Goal: Information Seeking & Learning: Learn about a topic

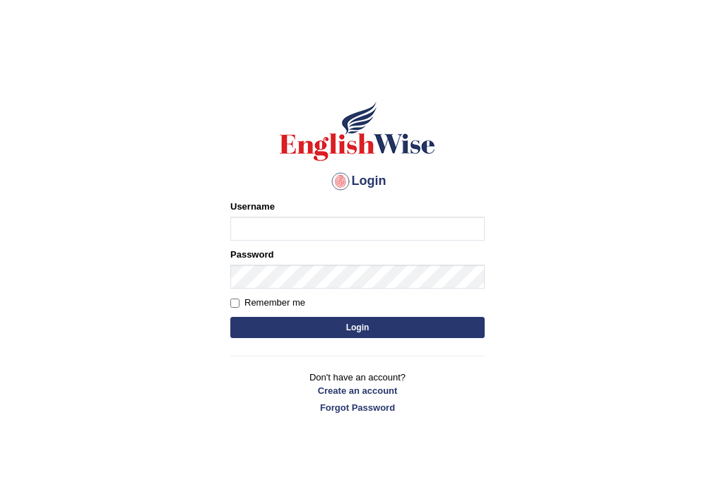
click at [333, 239] on input "Username" at bounding box center [357, 229] width 254 height 24
click at [329, 222] on input "Username" at bounding box center [357, 229] width 254 height 24
type input "abdulkhalid_parramatta"
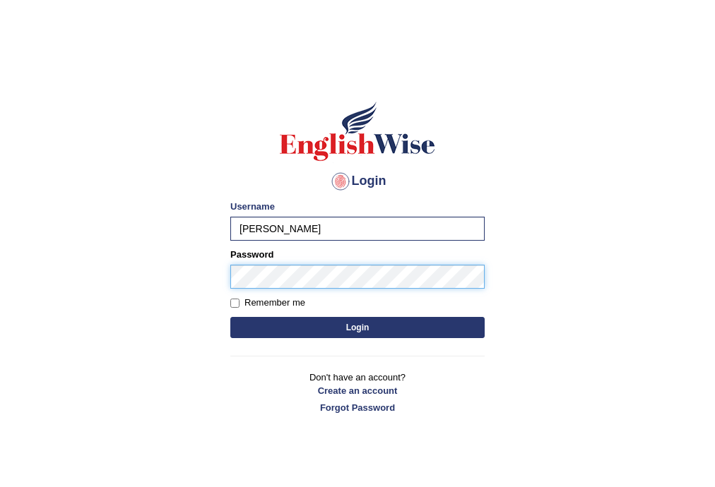
click at [230, 317] on button "Login" at bounding box center [357, 327] width 254 height 21
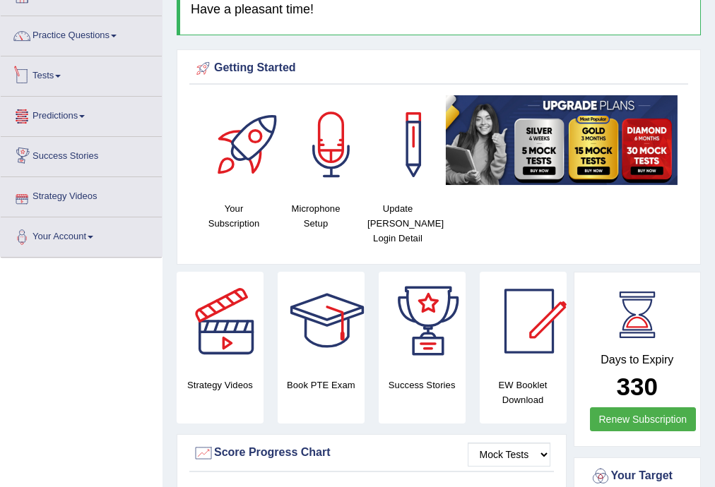
scroll to position [37, 0]
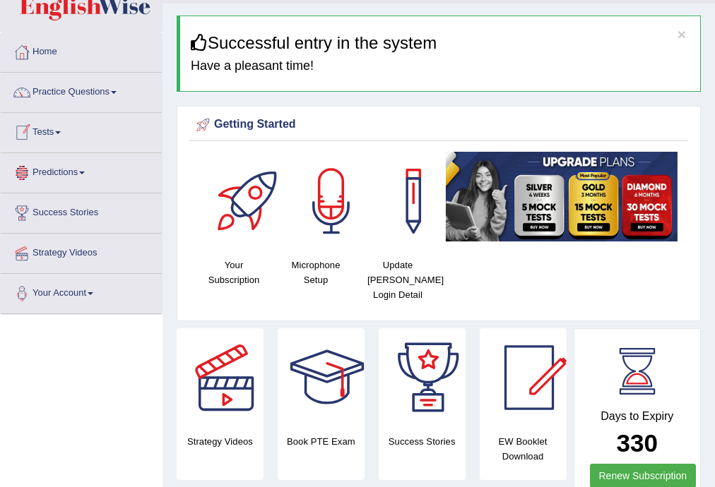
click at [74, 130] on link "Tests" at bounding box center [81, 130] width 161 height 35
click at [85, 139] on link "Tests" at bounding box center [81, 130] width 161 height 35
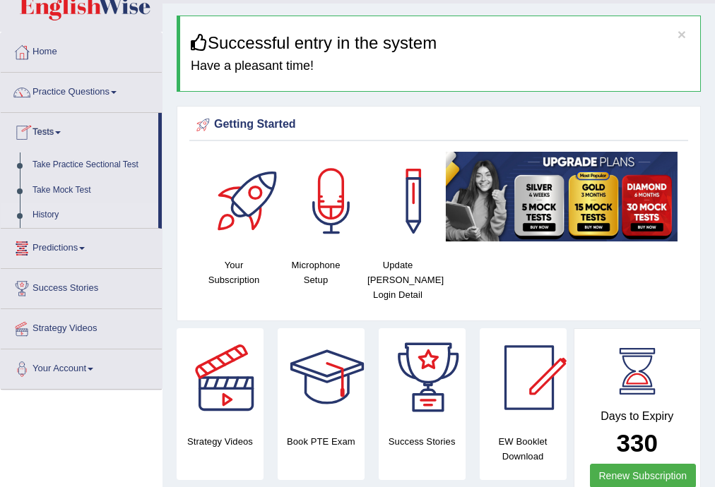
click at [40, 217] on link "History" at bounding box center [92, 215] width 132 height 25
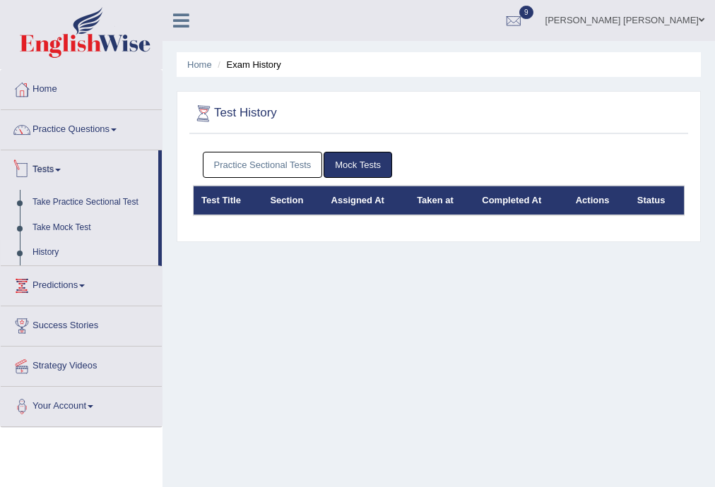
click at [242, 165] on link "Practice Sectional Tests" at bounding box center [263, 165] width 120 height 26
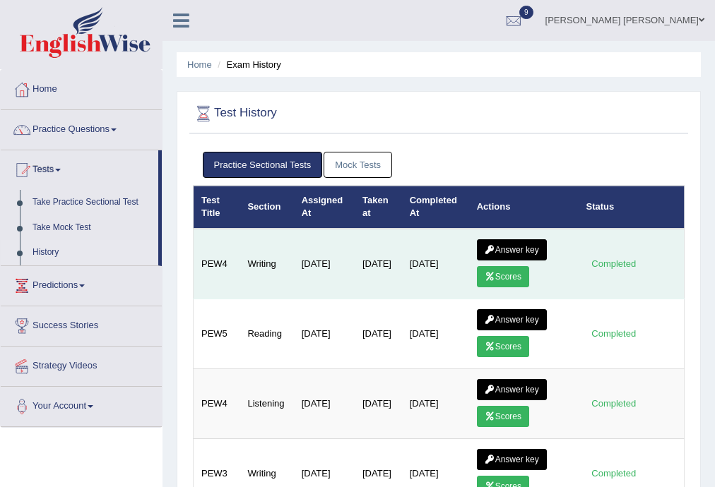
click at [507, 276] on link "Scores" at bounding box center [503, 276] width 52 height 21
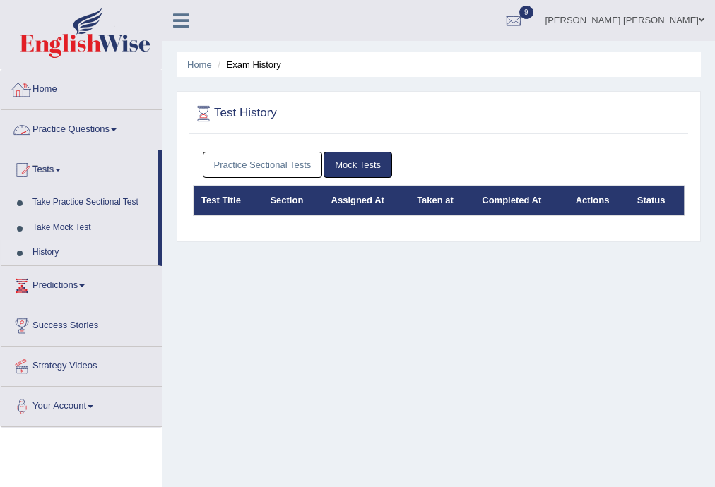
click at [296, 162] on link "Practice Sectional Tests" at bounding box center [263, 165] width 120 height 26
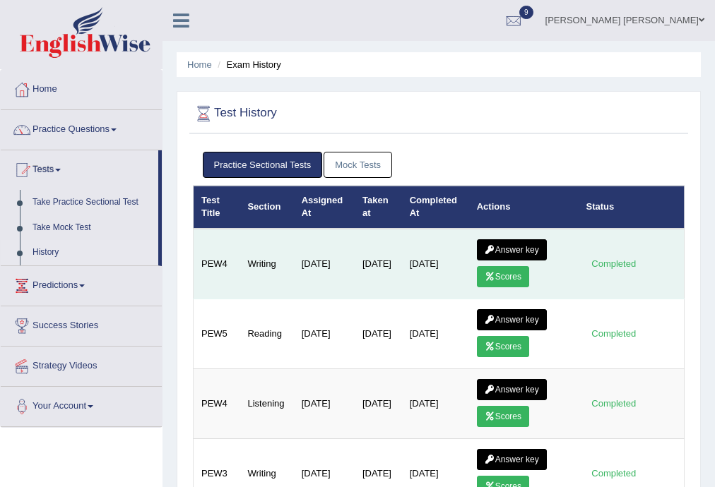
click at [513, 243] on link "Answer key" at bounding box center [512, 249] width 70 height 21
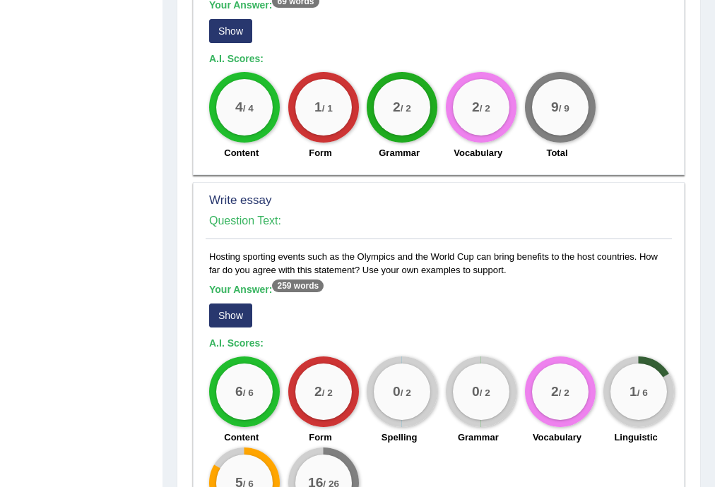
scroll to position [979, 0]
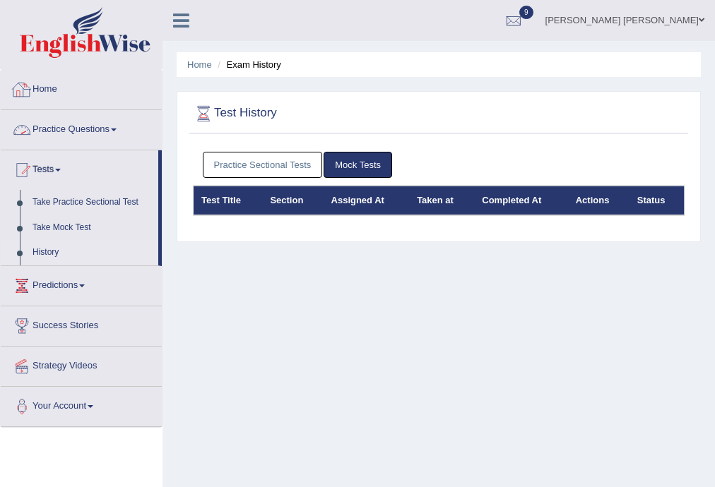
click at [302, 157] on link "Practice Sectional Tests" at bounding box center [263, 165] width 120 height 26
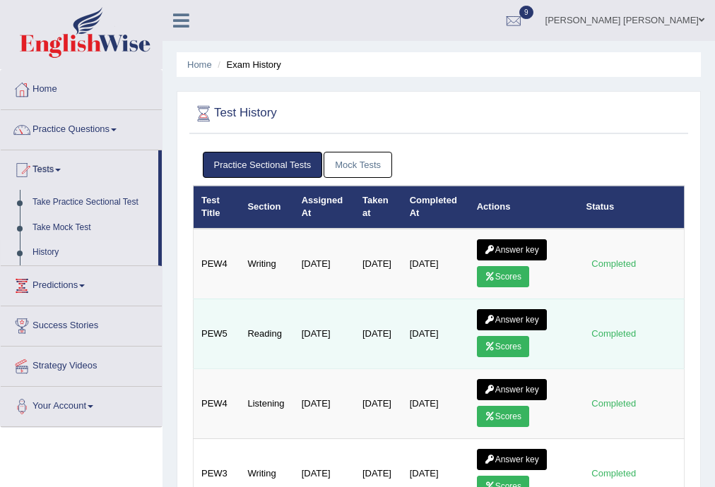
click at [513, 345] on link "Scores" at bounding box center [503, 346] width 52 height 21
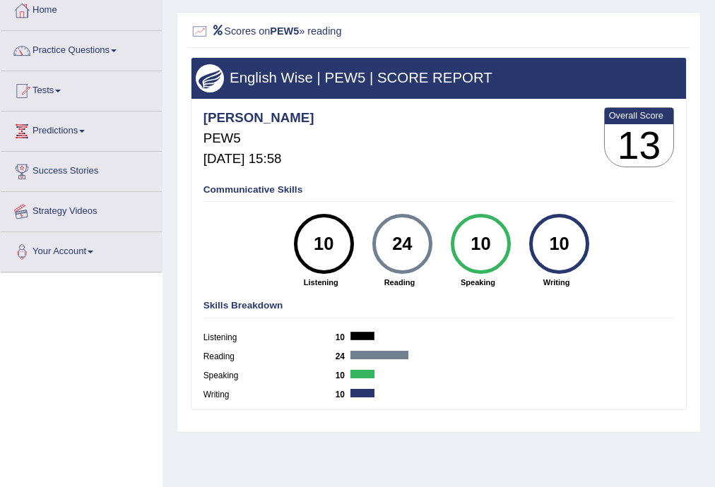
scroll to position [56, 0]
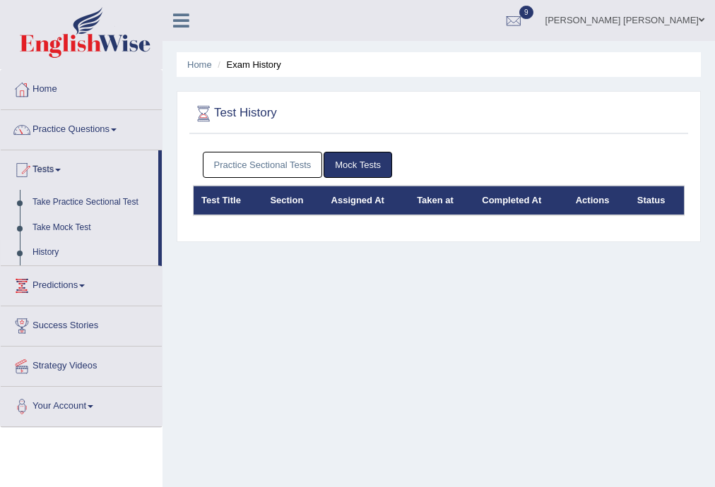
click at [281, 161] on link "Practice Sectional Tests" at bounding box center [263, 165] width 120 height 26
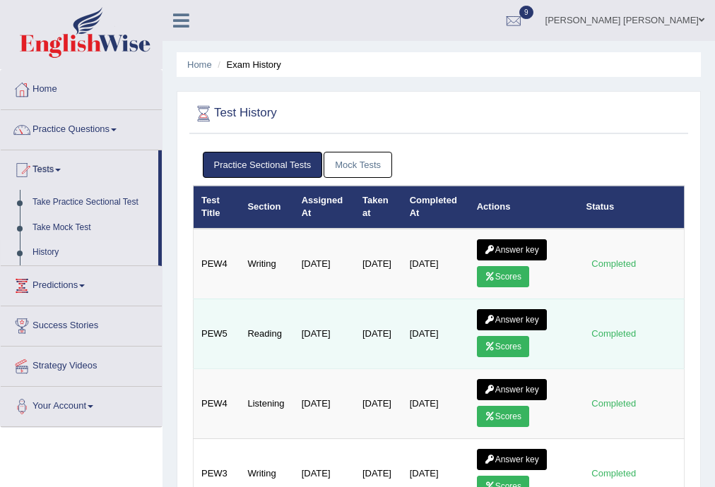
click at [495, 316] on link "Answer key" at bounding box center [512, 319] width 70 height 21
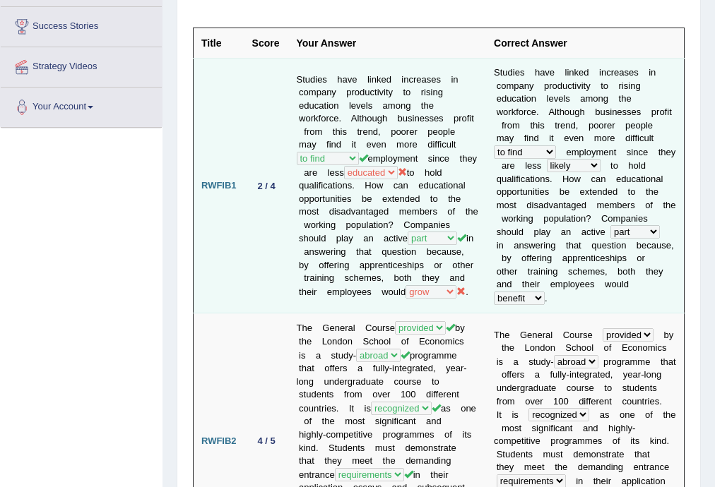
scroll to position [226, 0]
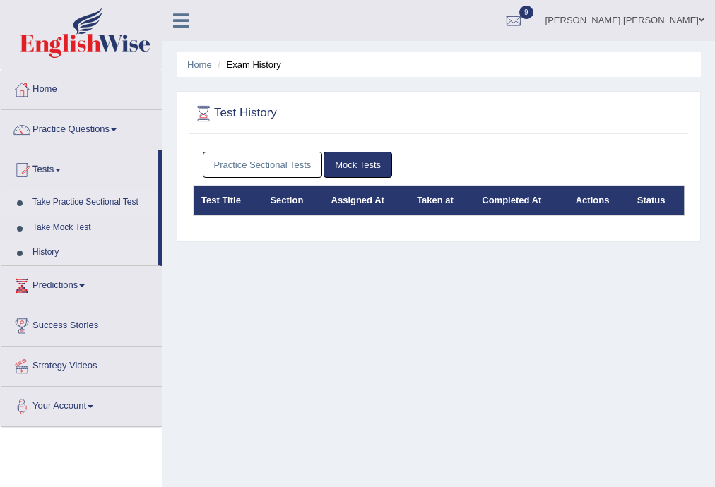
click at [58, 201] on link "Take Practice Sectional Test" at bounding box center [92, 202] width 132 height 25
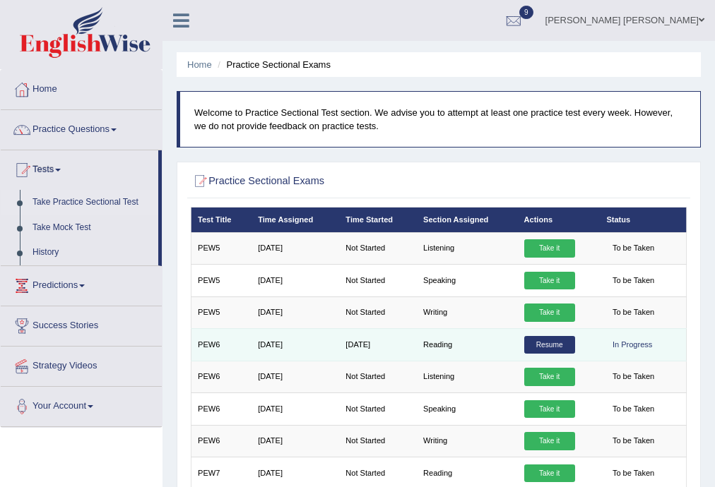
click at [537, 343] on link "Resume" at bounding box center [549, 345] width 51 height 18
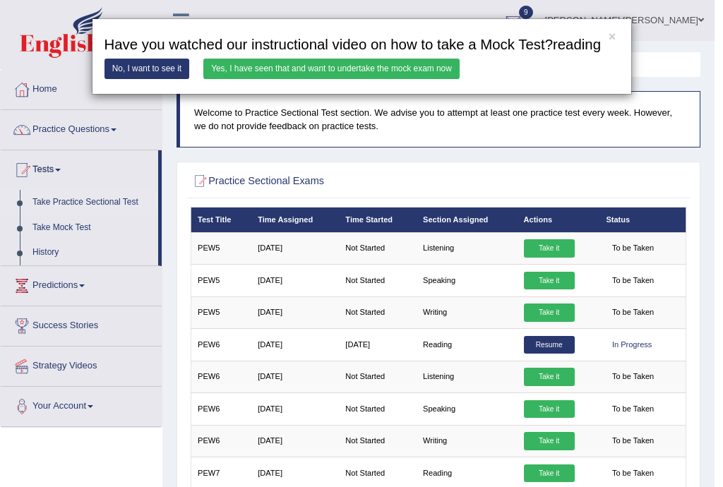
click at [220, 71] on link "Yes, I have seen that and want to undertake the mock exam now" at bounding box center [331, 69] width 256 height 20
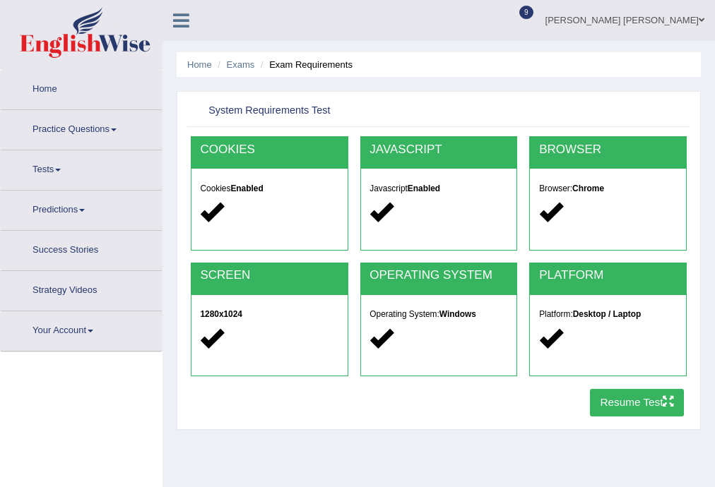
click at [624, 404] on button "Resume Test" at bounding box center [637, 403] width 94 height 28
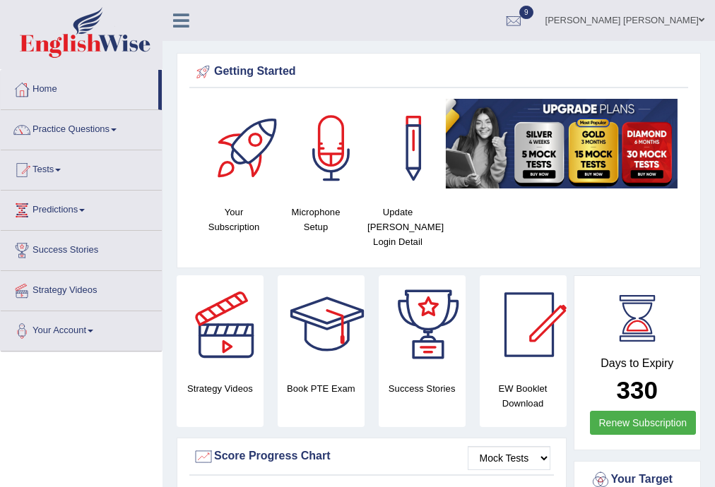
click at [28, 156] on link "Tests" at bounding box center [81, 167] width 161 height 35
click at [48, 169] on link "Tests" at bounding box center [81, 167] width 161 height 35
drag, startPoint x: 53, startPoint y: 169, endPoint x: 63, endPoint y: 170, distance: 10.0
click at [61, 170] on span at bounding box center [58, 170] width 6 height 3
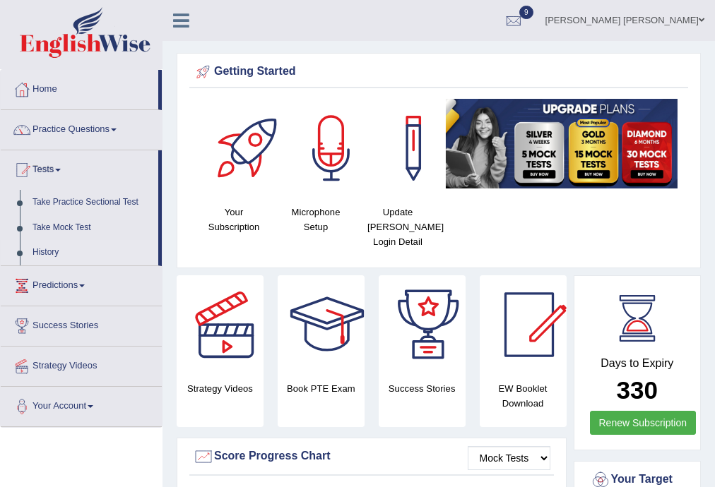
click at [54, 249] on link "History" at bounding box center [92, 252] width 132 height 25
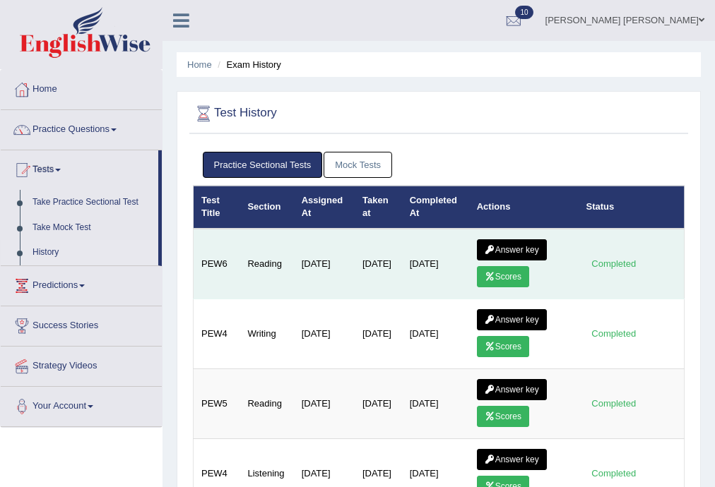
click at [492, 275] on icon at bounding box center [489, 277] width 11 height 8
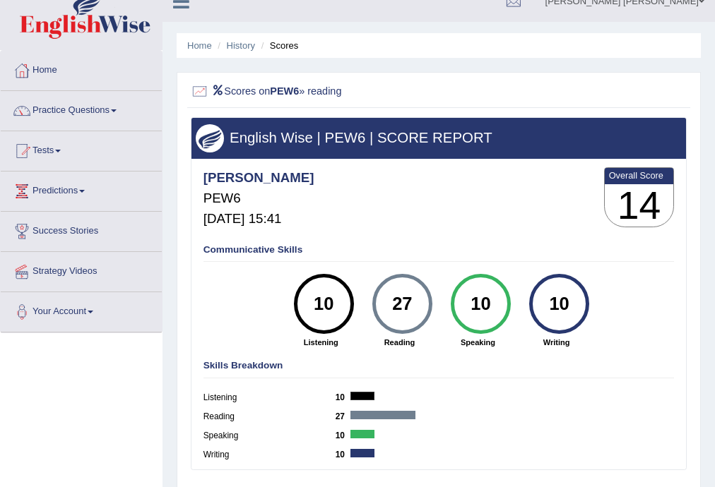
scroll to position [18, 0]
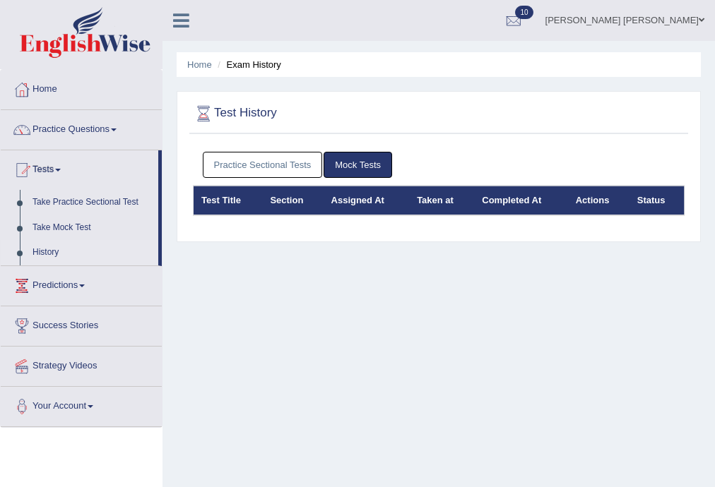
click at [275, 168] on link "Practice Sectional Tests" at bounding box center [263, 165] width 120 height 26
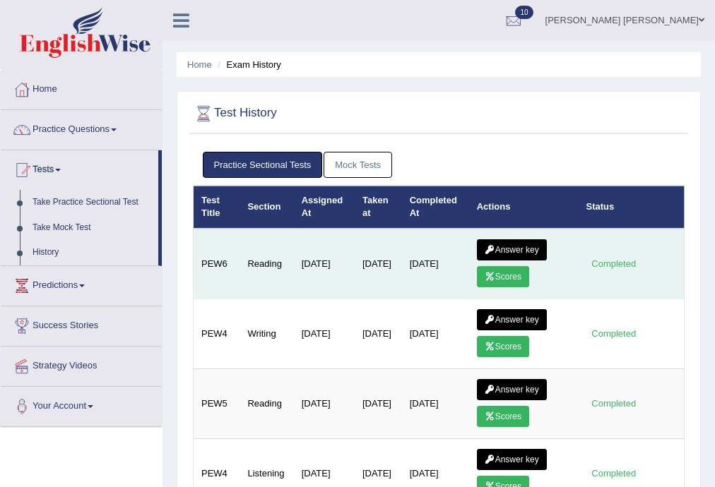
click at [498, 249] on link "Answer key" at bounding box center [512, 249] width 70 height 21
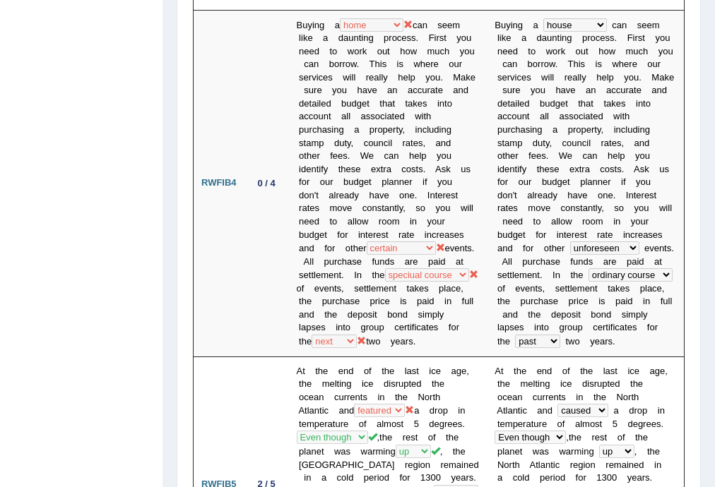
scroll to position [1525, 0]
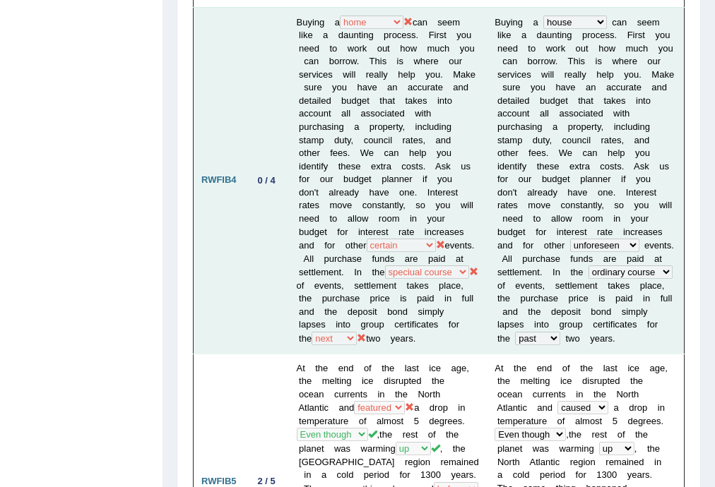
click at [558, 293] on b at bounding box center [560, 298] width 5 height 11
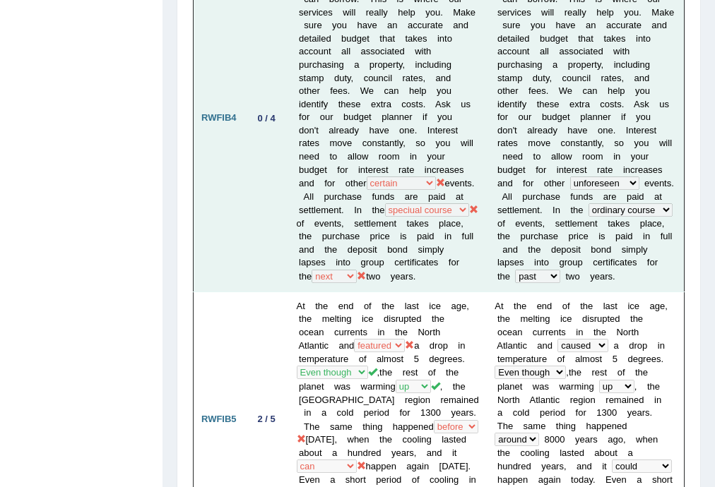
scroll to position [1600, 0]
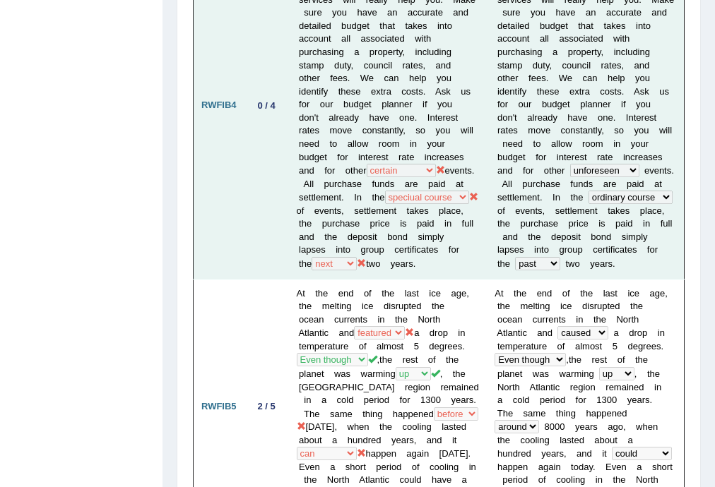
click at [556, 249] on td "B u y i n g a house architecture home family c a n s e e m l i k e a d a u n t …" at bounding box center [585, 105] width 197 height 347
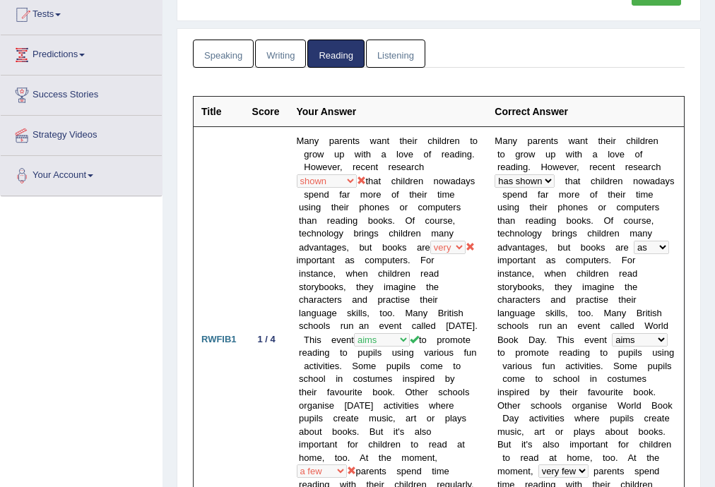
scroll to position [0, 0]
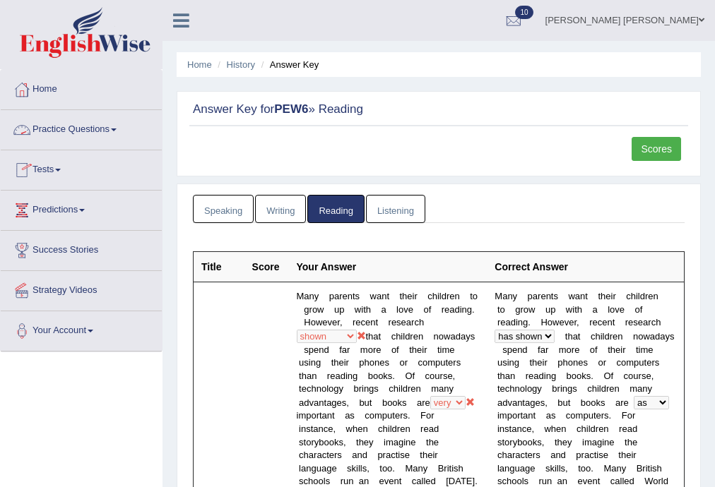
click at [85, 133] on link "Practice Questions" at bounding box center [81, 127] width 161 height 35
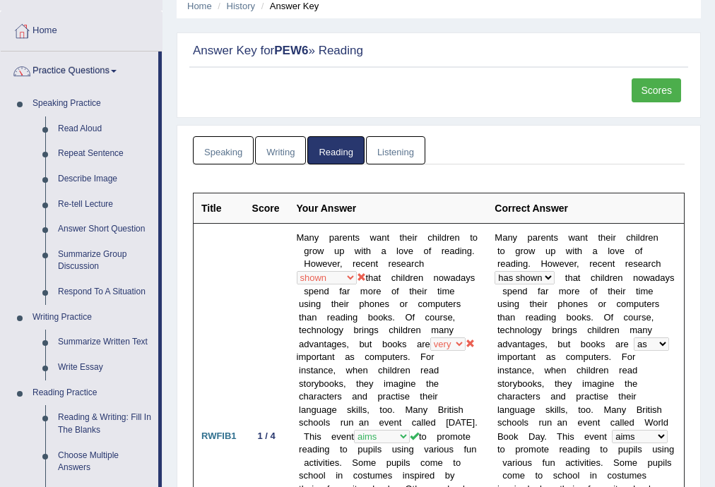
scroll to position [56, 0]
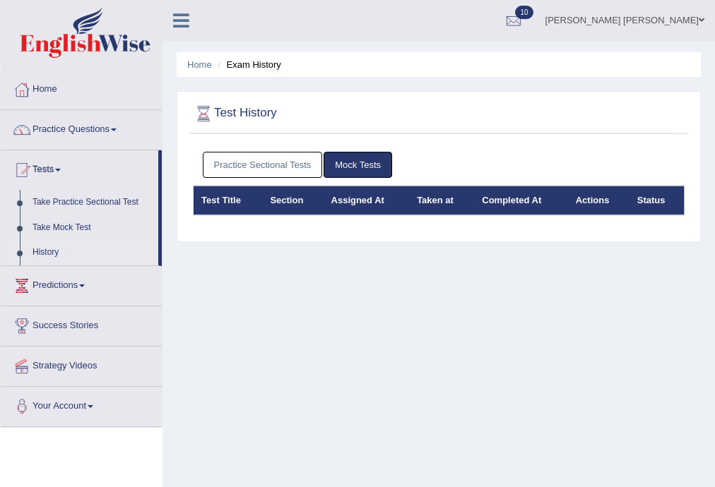
click at [400, 153] on ul "Practice Sectional Tests Mock Tests" at bounding box center [439, 165] width 472 height 26
click at [295, 153] on link "Practice Sectional Tests" at bounding box center [263, 165] width 120 height 26
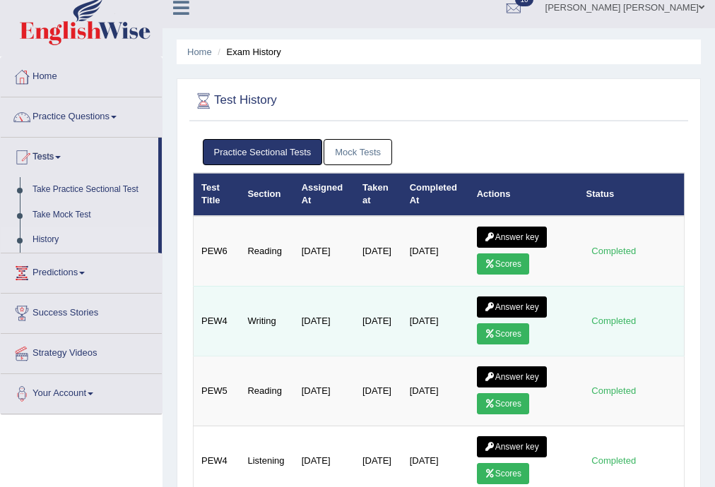
scroll to position [6, 0]
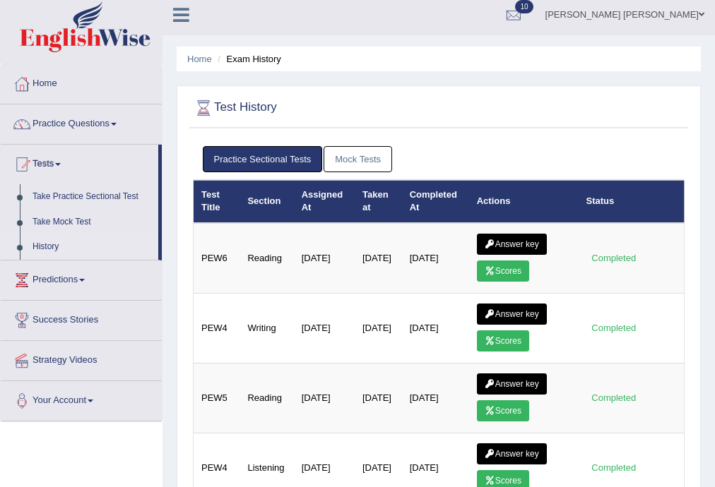
click at [356, 162] on link "Mock Tests" at bounding box center [357, 159] width 69 height 26
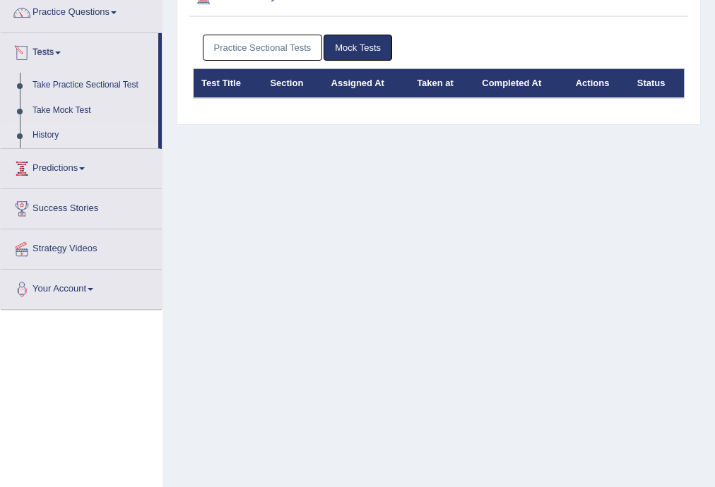
scroll to position [119, 0]
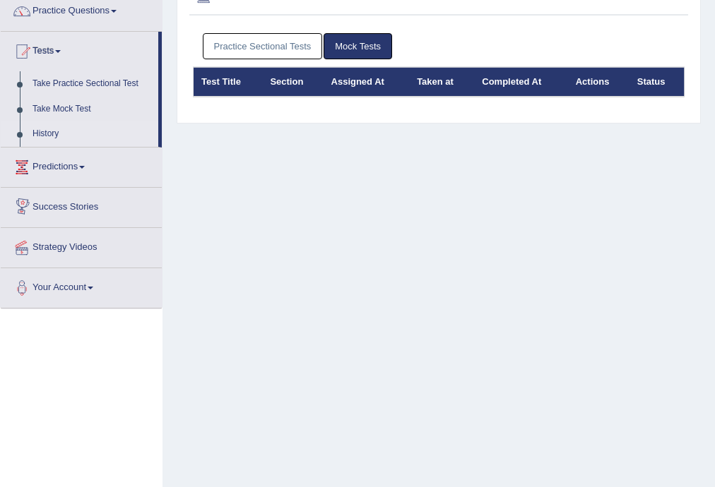
click at [92, 148] on link "Predictions" at bounding box center [81, 165] width 161 height 35
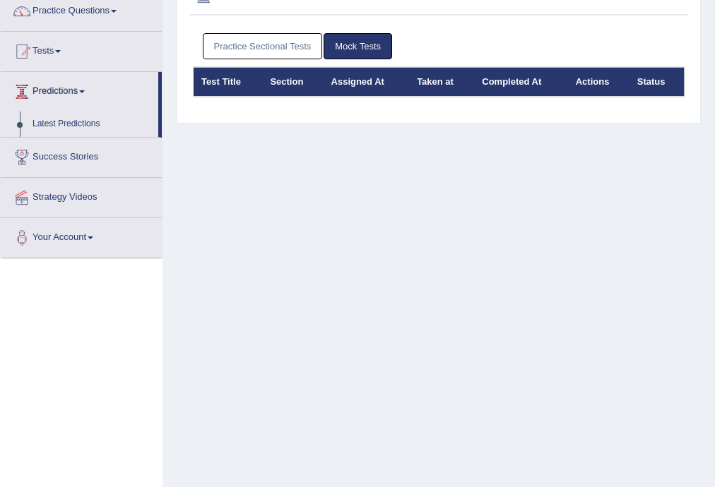
click at [83, 81] on link "Predictions" at bounding box center [79, 89] width 157 height 35
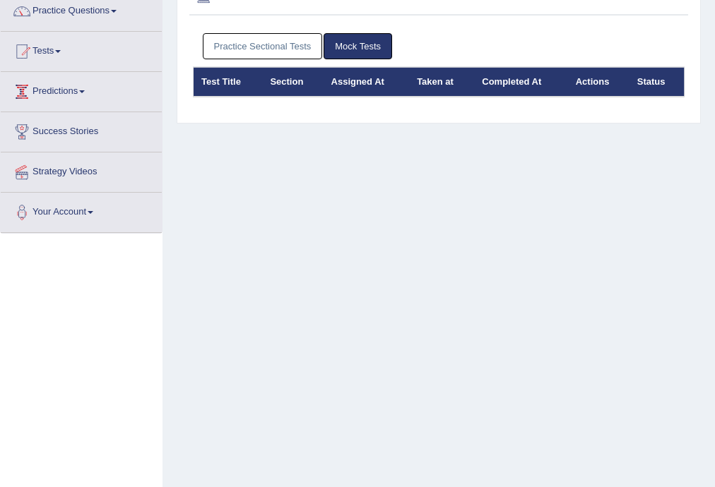
click at [59, 90] on link "Predictions" at bounding box center [81, 89] width 161 height 35
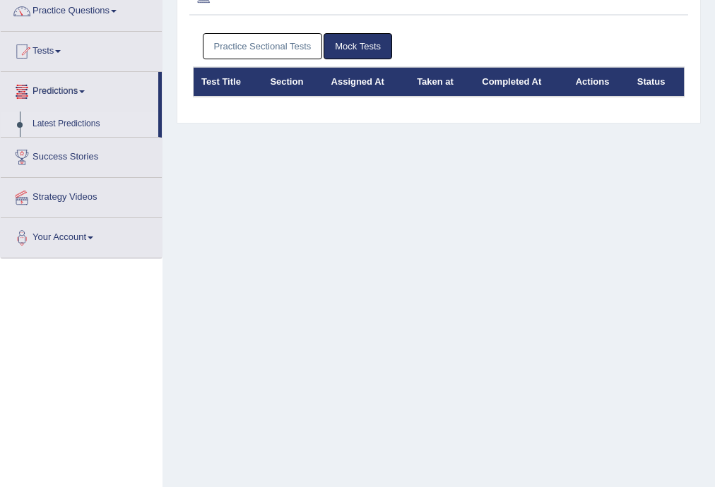
click at [65, 127] on link "Latest Predictions" at bounding box center [92, 124] width 132 height 25
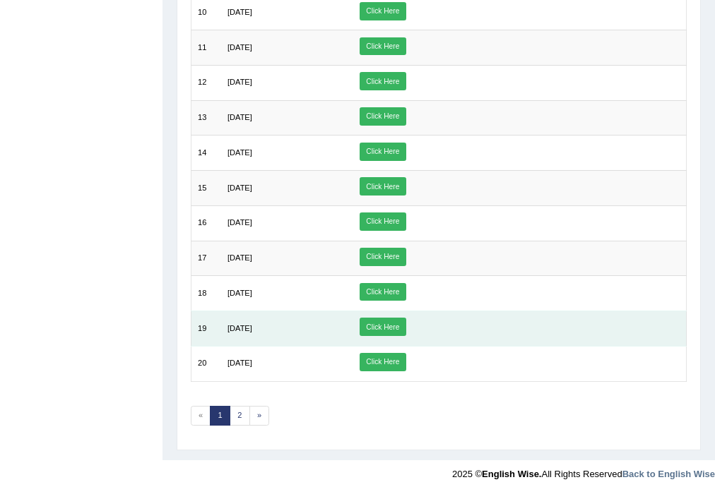
scroll to position [494, 0]
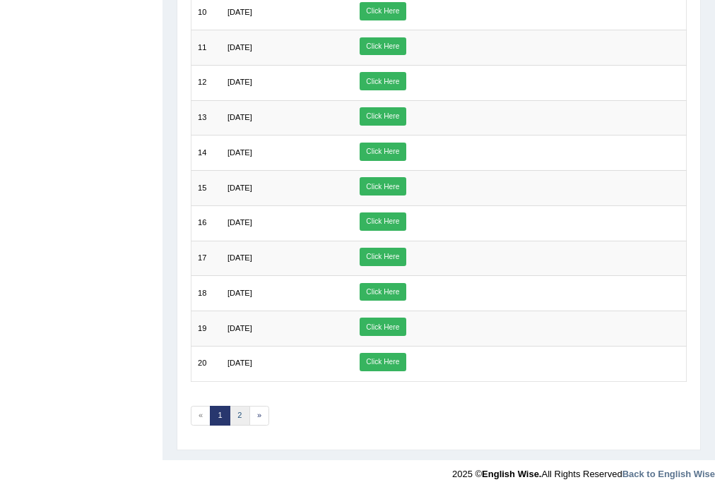
click at [239, 406] on link "2" at bounding box center [240, 416] width 20 height 20
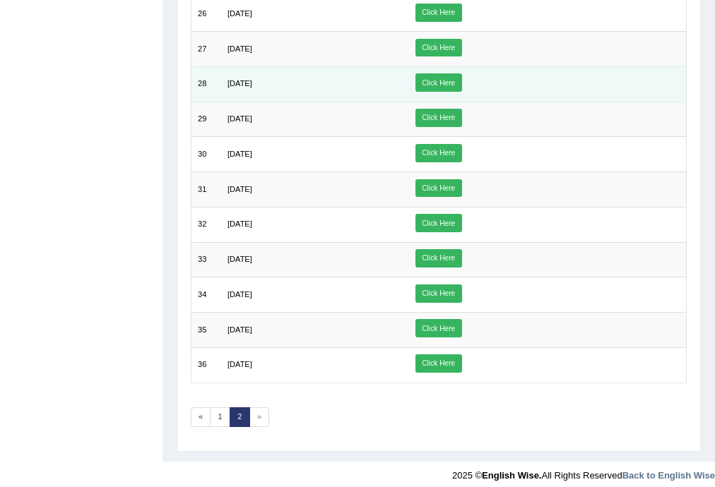
scroll to position [356, 0]
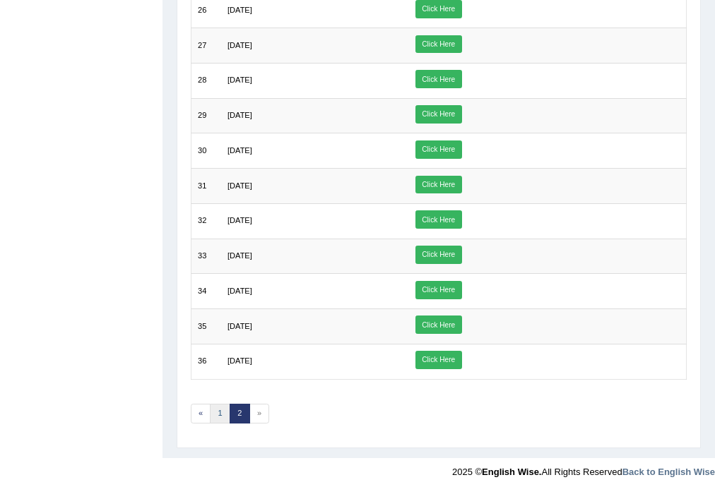
click at [220, 405] on link "1" at bounding box center [220, 414] width 20 height 20
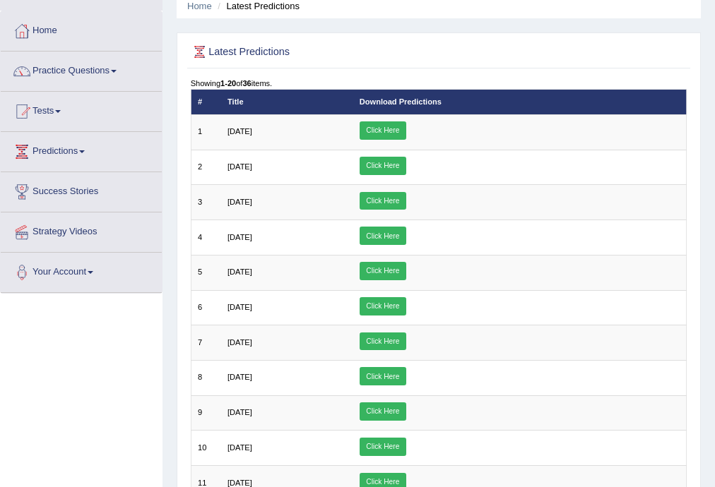
scroll to position [56, 0]
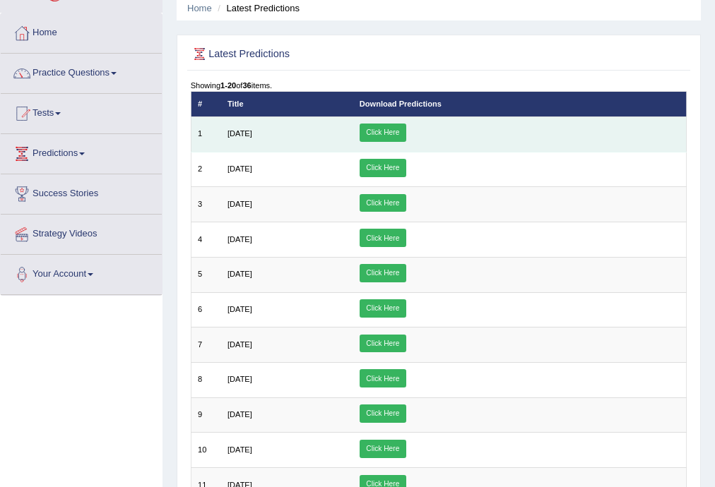
click at [406, 133] on link "Click Here" at bounding box center [382, 133] width 47 height 18
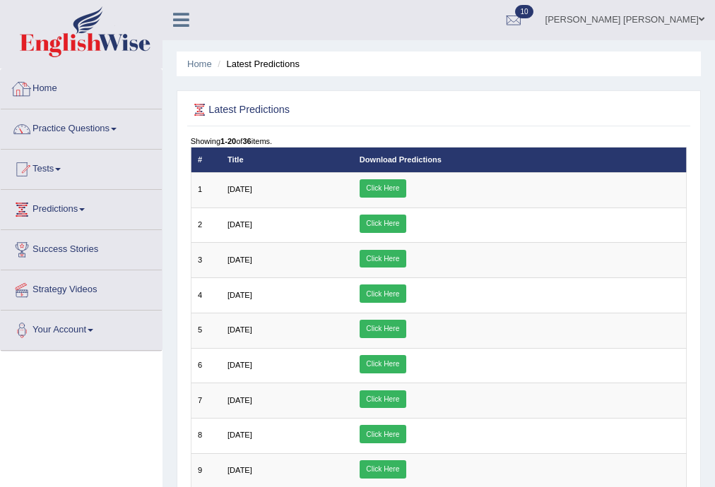
scroll to position [0, 0]
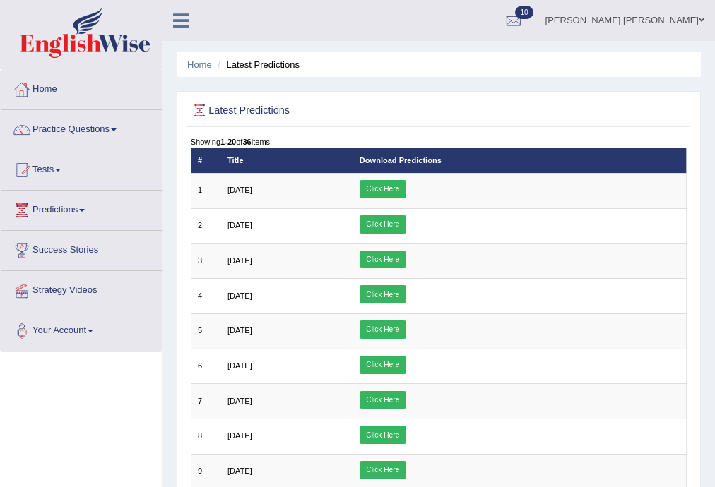
click at [72, 90] on link "Home" at bounding box center [81, 87] width 161 height 35
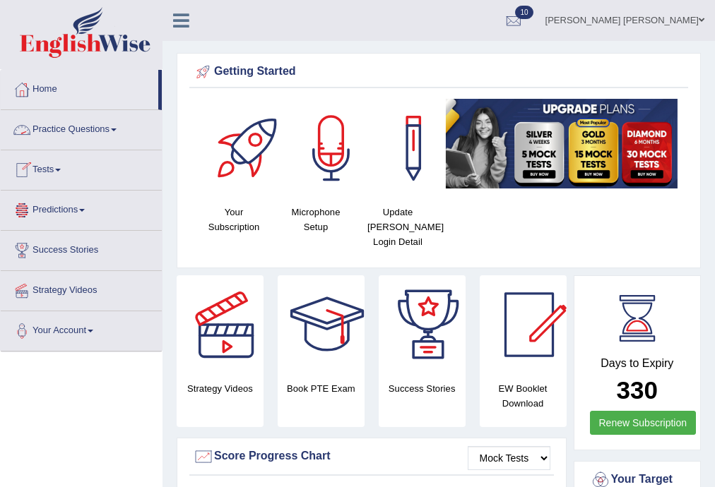
click at [106, 129] on link "Practice Questions" at bounding box center [81, 127] width 161 height 35
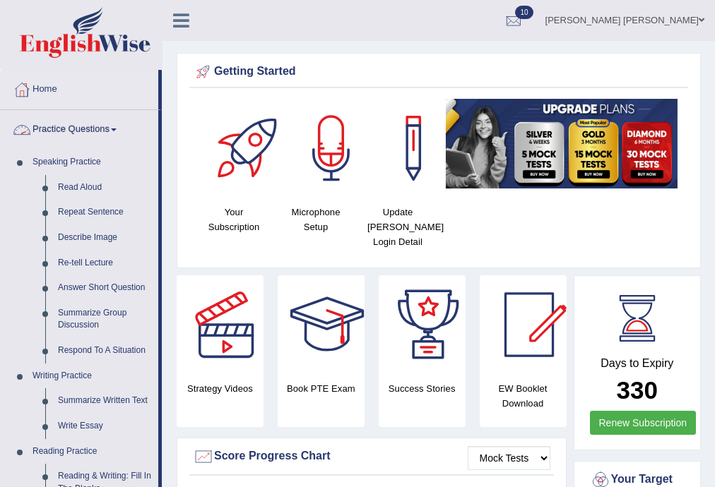
click at [677, 29] on link "[PERSON_NAME] [PERSON_NAME]" at bounding box center [625, 18] width 180 height 37
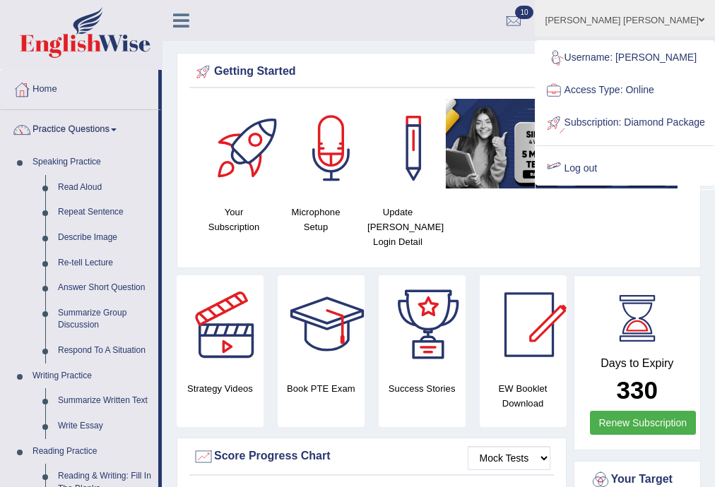
click at [594, 185] on link "Log out" at bounding box center [624, 169] width 177 height 32
